Goal: Find specific page/section: Find specific page/section

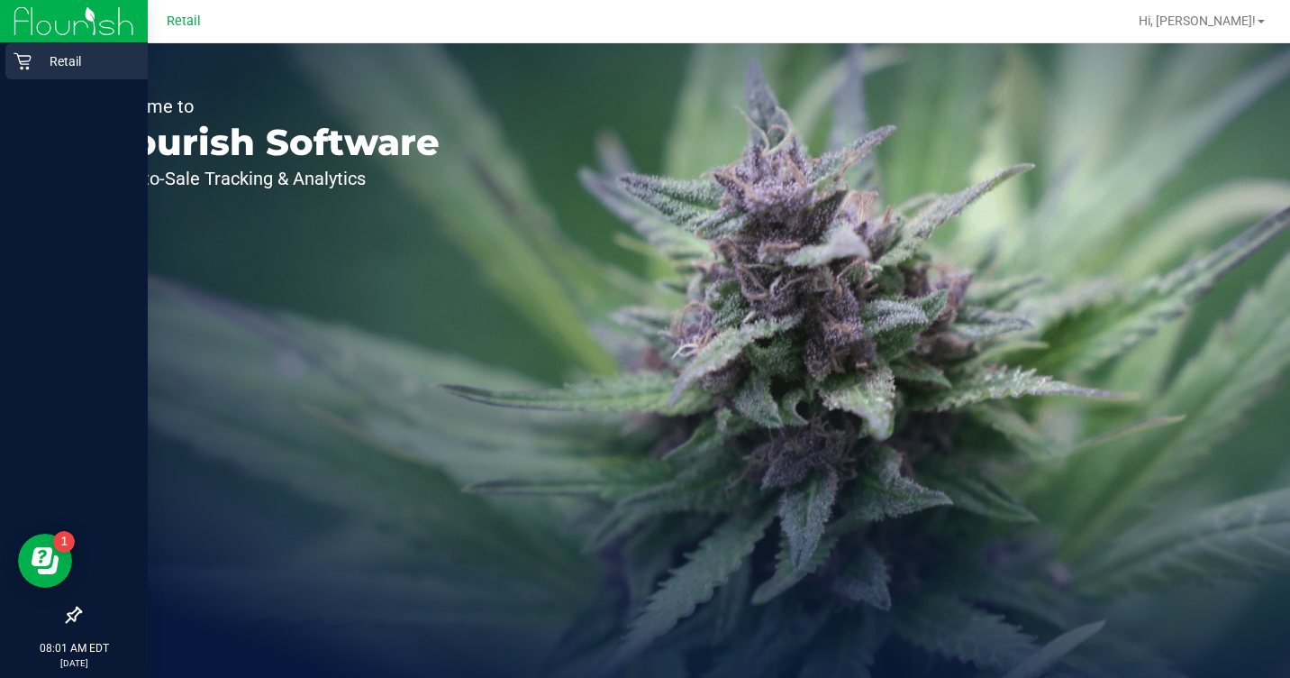
click at [54, 66] on p "Retail" at bounding box center [86, 61] width 108 height 22
